Goal: Use online tool/utility: Utilize a website feature to perform a specific function

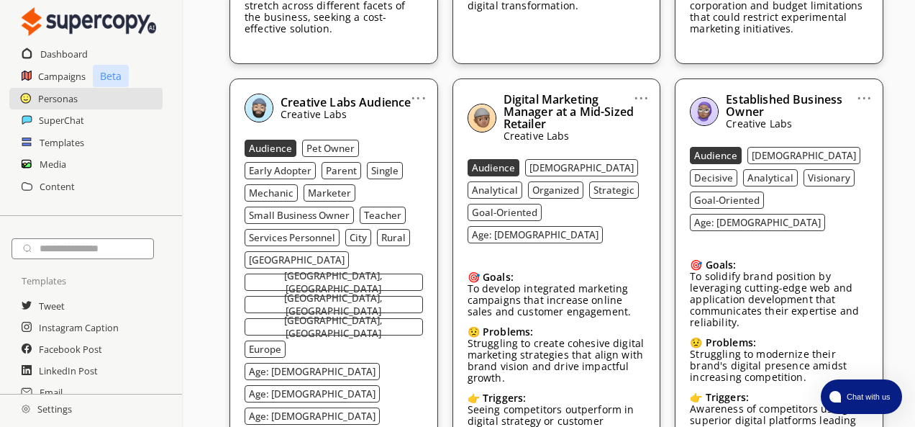
scroll to position [863, 0]
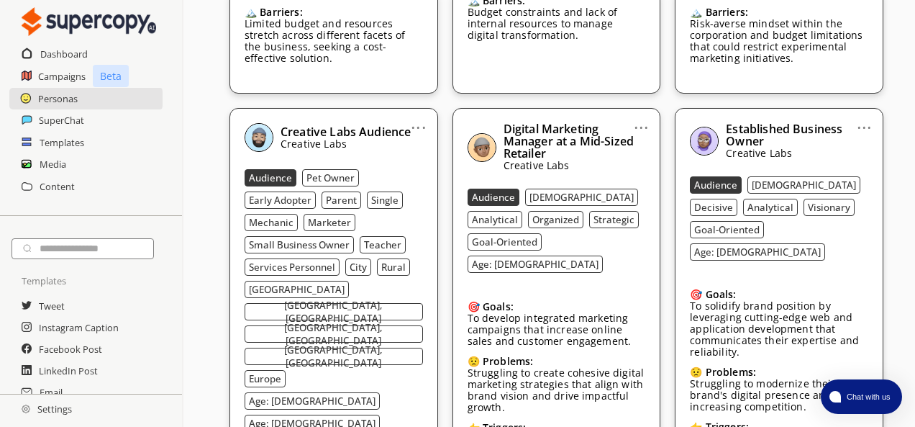
click at [265, 171] on b "Audience" at bounding box center [270, 177] width 43 height 13
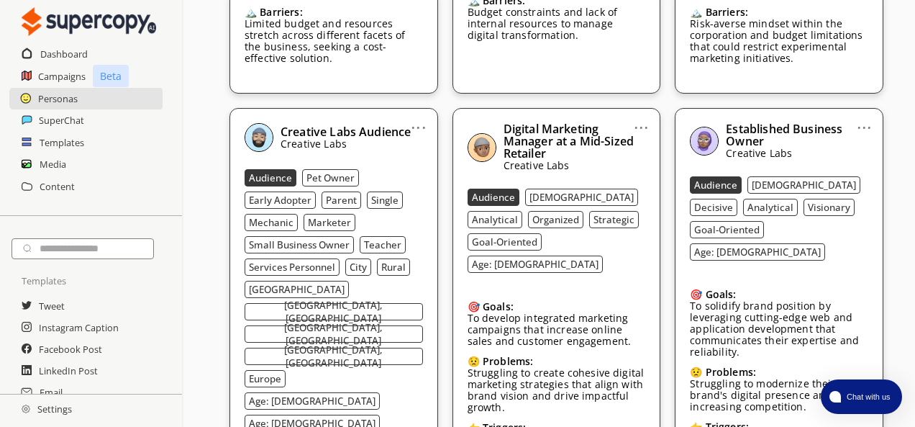
click at [396, 191] on button "Single" at bounding box center [385, 199] width 36 height 17
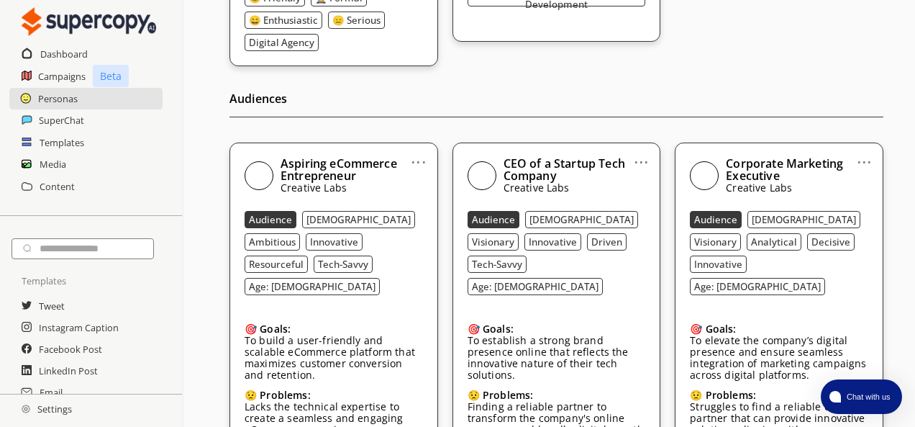
scroll to position [360, 0]
click at [333, 182] on p "Creative Labs" at bounding box center [352, 188] width 142 height 12
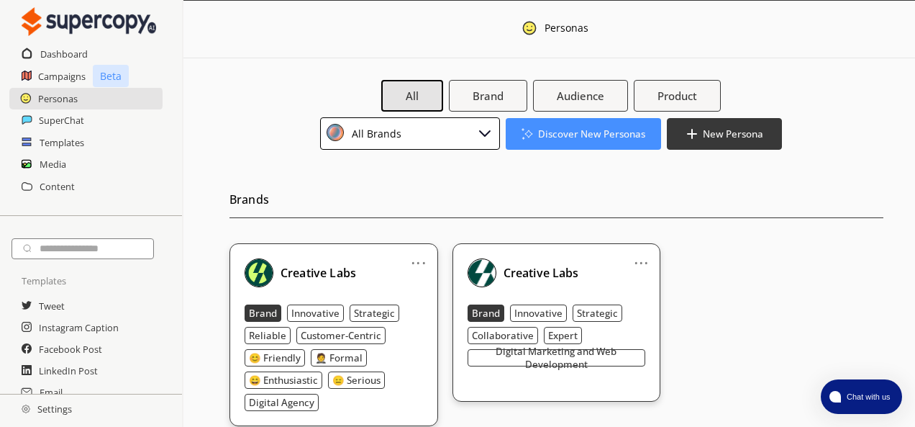
click at [301, 312] on b "Innovative" at bounding box center [315, 312] width 48 height 13
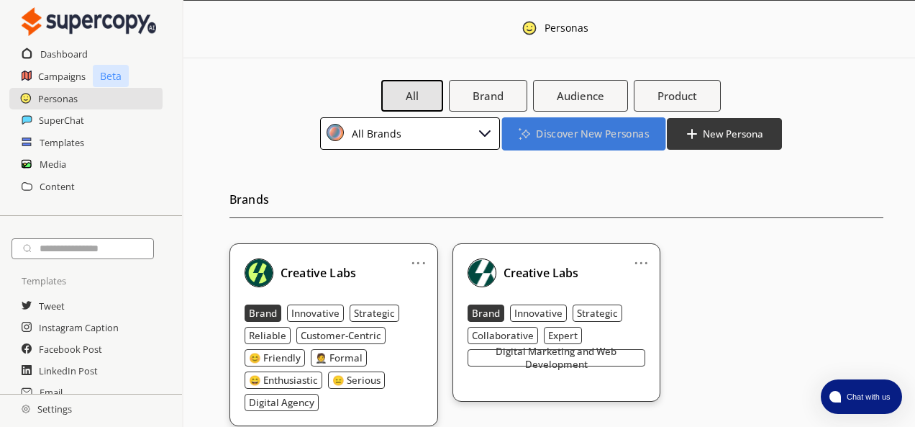
click at [630, 130] on b "Discover New Personas" at bounding box center [592, 134] width 112 height 14
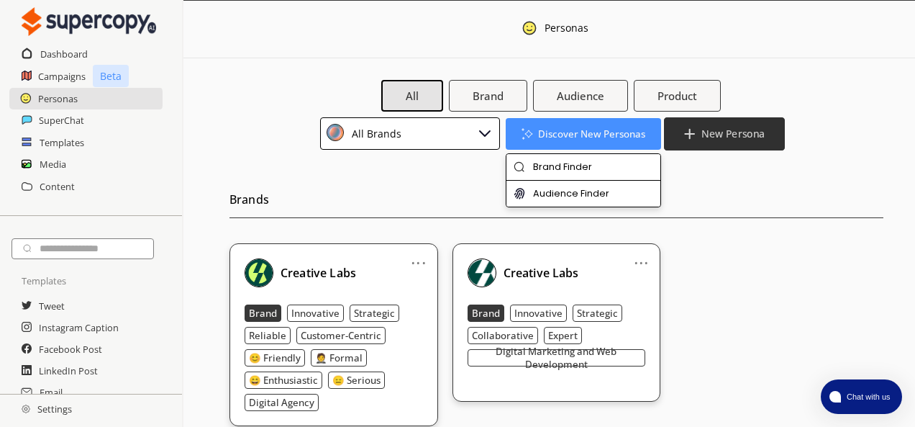
click at [699, 136] on button "New Persona" at bounding box center [724, 133] width 121 height 33
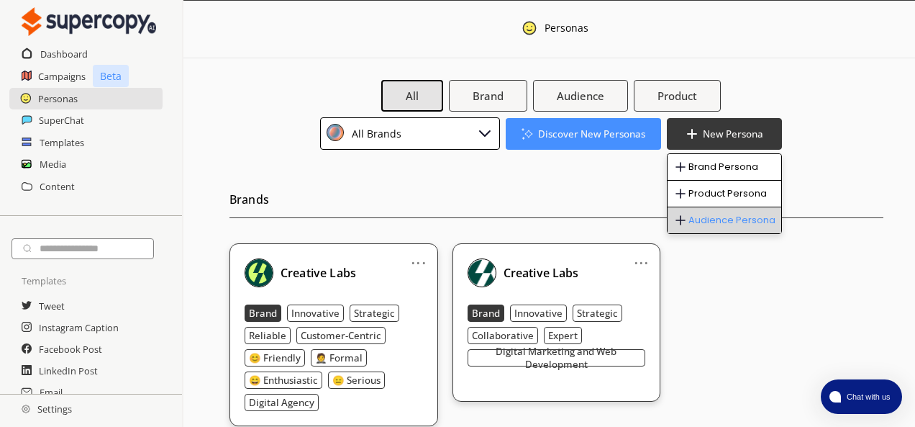
click at [705, 219] on li "Audience Persona" at bounding box center [724, 220] width 114 height 26
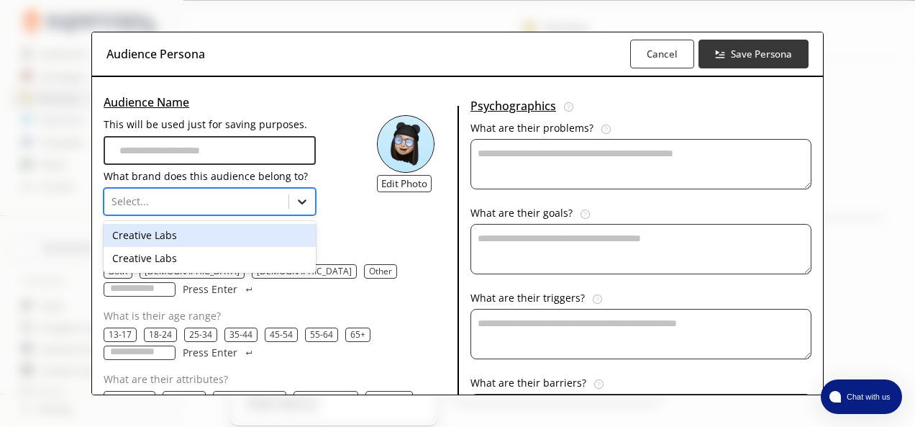
click at [295, 196] on icon at bounding box center [302, 201] width 14 height 14
click at [222, 232] on div "Creative Labs" at bounding box center [210, 235] width 212 height 23
